Goal: Information Seeking & Learning: Learn about a topic

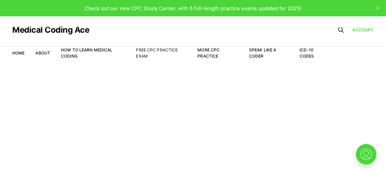
click at [146, 50] on link "Free CPC Practice Exam" at bounding box center [157, 52] width 42 height 11
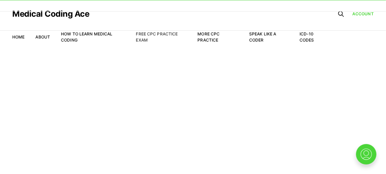
click at [159, 33] on link "Free CPC Practice Exam" at bounding box center [157, 36] width 42 height 11
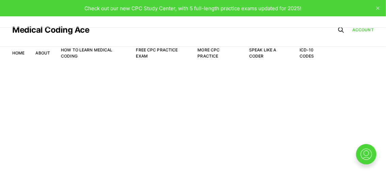
click at [377, 7] on icon "close" at bounding box center [377, 7] width 3 height 3
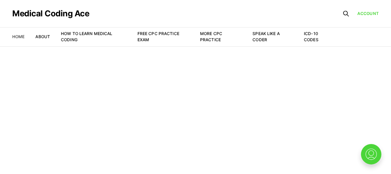
click at [19, 37] on link "Home" at bounding box center [18, 36] width 12 height 5
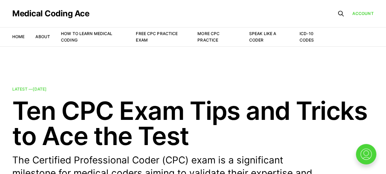
click at [149, 41] on li "Free CPC Practice Exam" at bounding box center [161, 36] width 51 height 13
click at [142, 35] on link "Free CPC Practice Exam" at bounding box center [157, 37] width 42 height 12
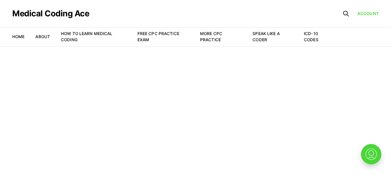
click at [209, 37] on li "More CPC Practice" at bounding box center [221, 37] width 42 height 12
click at [205, 40] on link "More CPC Practice" at bounding box center [211, 36] width 22 height 11
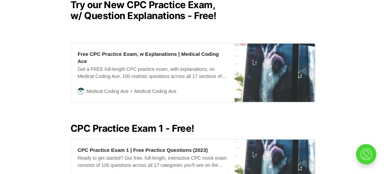
scroll to position [185, 0]
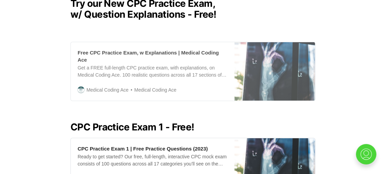
click at [202, 54] on div "Free CPC Practice Exam, w Explanations | Medical Coding Ace" at bounding box center [153, 56] width 150 height 14
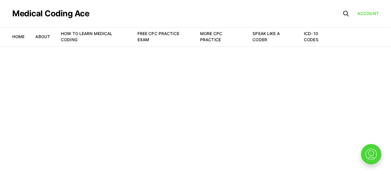
drag, startPoint x: 275, startPoint y: 1, endPoint x: 179, endPoint y: 129, distance: 159.8
click at [179, 129] on main "Welcome to the Study Center - Student Plan" at bounding box center [195, 110] width 391 height 128
click at [369, 11] on link "Account" at bounding box center [368, 14] width 21 height 6
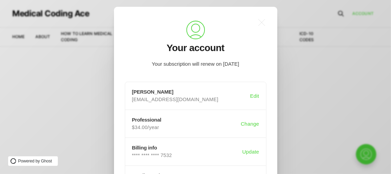
scroll to position [80, 0]
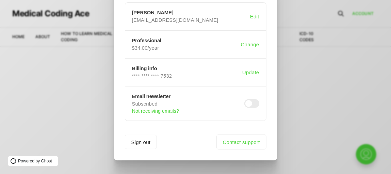
click at [370, 64] on div ".a{fill:none;stroke:currentColor;stroke-linecap:round;stroke-linejoin:round;str…" at bounding box center [201, 87] width 402 height 174
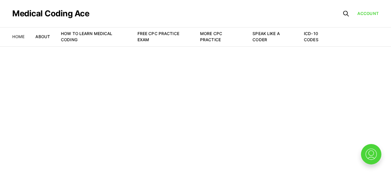
click at [18, 35] on link "Home" at bounding box center [18, 36] width 12 height 5
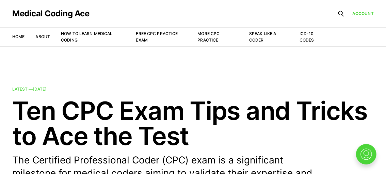
click at [139, 37] on li "Free CPC Practice Exam" at bounding box center [161, 36] width 51 height 13
click at [154, 33] on link "Free CPC Practice Exam" at bounding box center [157, 37] width 42 height 12
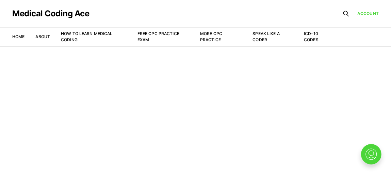
click at [308, 79] on article "Welcome to the Study Center - Student Plan" at bounding box center [195, 81] width 391 height 14
drag, startPoint x: 216, startPoint y: 93, endPoint x: 216, endPoint y: 61, distance: 32.4
click at [216, 61] on main "Welcome to the Study Center - Student Plan" at bounding box center [195, 110] width 391 height 128
click at [216, 35] on link "More CPC Practice" at bounding box center [211, 36] width 22 height 11
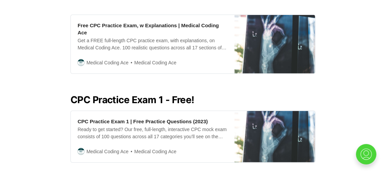
scroll to position [219, 0]
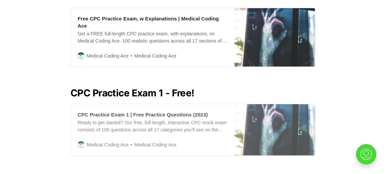
click at [136, 111] on div "CPC Practice Exam 1 | Free Practice Questions (2023)" at bounding box center [143, 114] width 130 height 7
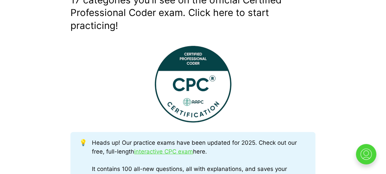
scroll to position [209, 0]
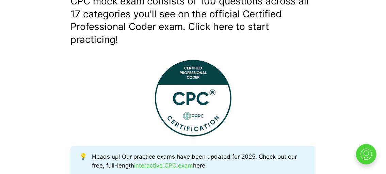
drag, startPoint x: 389, startPoint y: 37, endPoint x: 334, endPoint y: 5, distance: 64.3
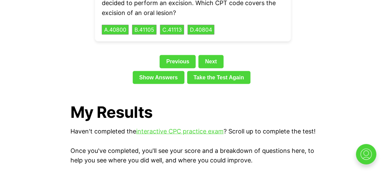
scroll to position [1614, 0]
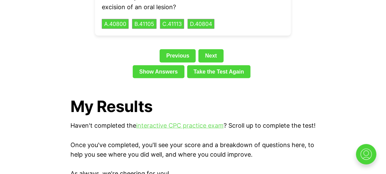
click at [192, 122] on link "interactive CPC practice exam" at bounding box center [180, 125] width 88 height 7
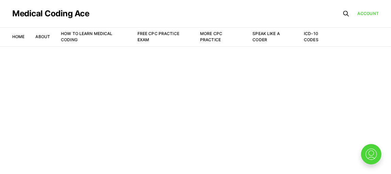
click at [145, 37] on li "Free CPC Practice Exam" at bounding box center [164, 37] width 52 height 12
click at [147, 36] on link "Free CPC Practice Exam" at bounding box center [159, 36] width 42 height 11
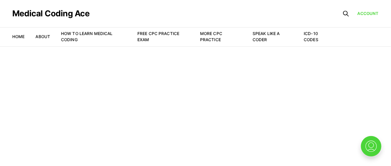
click at [33, 61] on main "Welcome to the Study Center - Student Plan" at bounding box center [195, 106] width 391 height 120
drag, startPoint x: 33, startPoint y: 61, endPoint x: 5, endPoint y: 178, distance: 120.4
click at [5, 166] on html "Medical Coding Ace Home About How to Learn Medical Coding Free CPC Practice Exa…" at bounding box center [195, 83] width 391 height 166
click at [306, 138] on main "Welcome to the Study Center - Student Plan" at bounding box center [195, 106] width 391 height 120
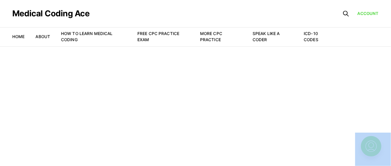
click at [306, 138] on main "Welcome to the Study Center - Student Plan" at bounding box center [195, 106] width 391 height 120
click at [145, 33] on link "Free CPC Practice Exam" at bounding box center [158, 36] width 42 height 11
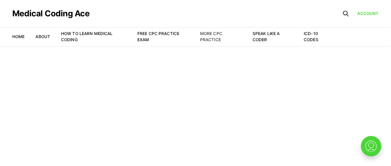
click at [219, 33] on link "More CPC Practice" at bounding box center [211, 36] width 22 height 11
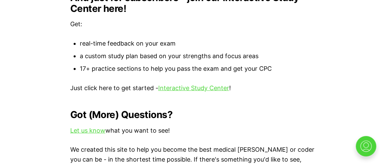
scroll to position [809, 0]
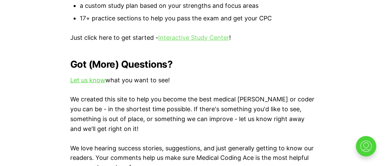
click at [187, 34] on link "Interactive Study Center" at bounding box center [193, 37] width 71 height 7
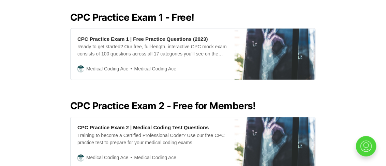
scroll to position [312, 0]
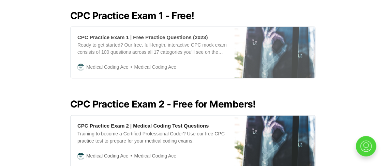
click at [143, 34] on div "CPC Practice Exam 1 | Free Practice Questions (2023)" at bounding box center [142, 37] width 130 height 7
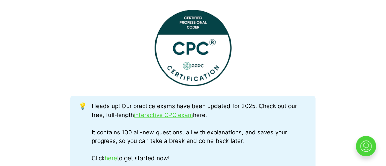
scroll to position [297, 0]
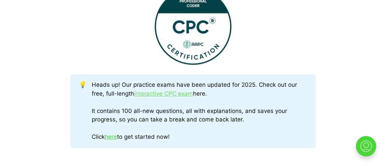
click at [176, 92] on link "interactive CPC exam" at bounding box center [163, 94] width 59 height 7
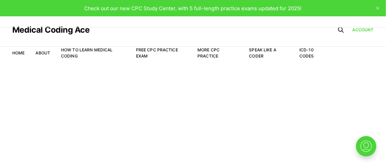
click at [379, 9] on icon "close" at bounding box center [377, 7] width 3 height 3
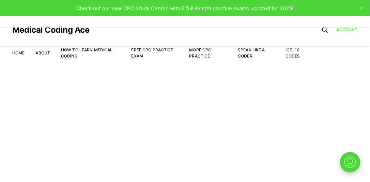
click at [361, 6] on button "close" at bounding box center [361, 8] width 11 height 11
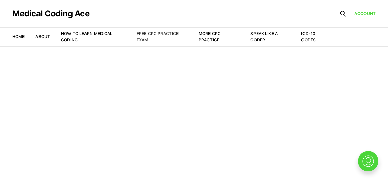
click at [139, 35] on link "Free CPC Practice Exam" at bounding box center [158, 36] width 42 height 11
click at [142, 34] on link "Free CPC Practice Exam" at bounding box center [158, 36] width 42 height 11
